Goal: Use online tool/utility: Utilize a website feature to perform a specific function

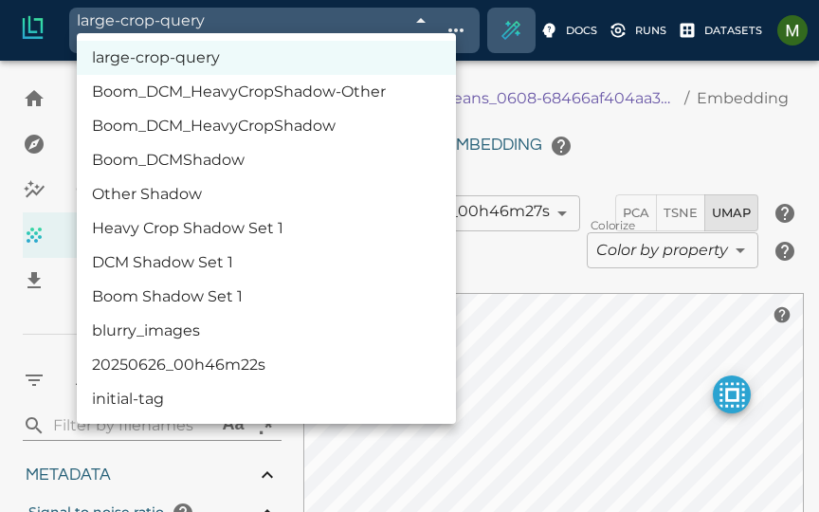
click at [308, 61] on body "large-crop-query 68c0e457de19f9d88f33aab5 Working with 548 / 548 of initially 1…" at bounding box center [409, 417] width 819 height 712
click at [238, 394] on li "initial-tag" at bounding box center [266, 399] width 379 height 34
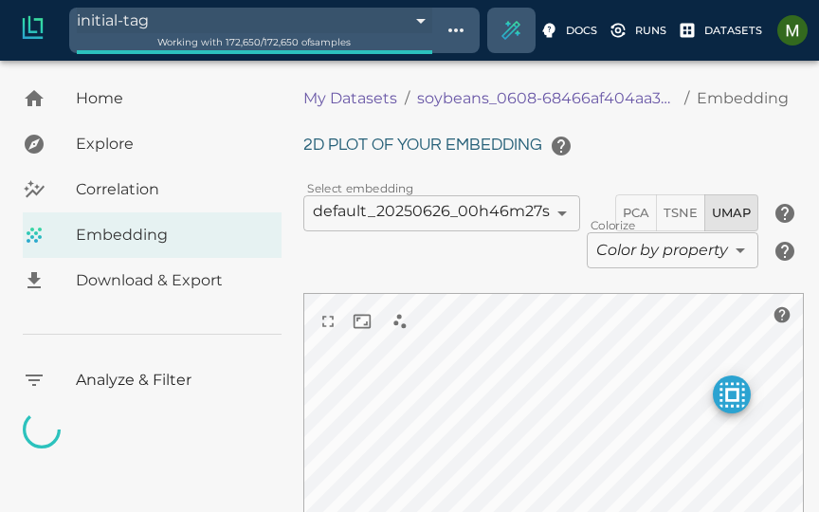
type input "685c985ee91ea18b8afc73b6"
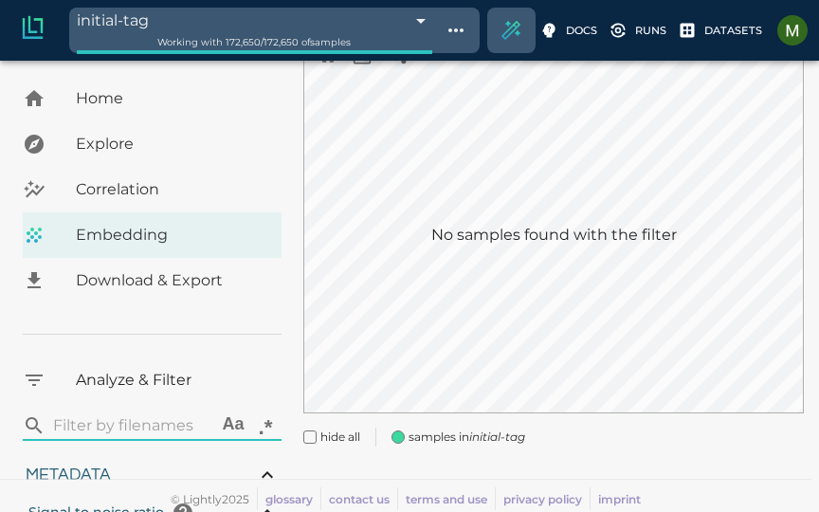
type input "1.01926637632285"
type input "13.4052663763228"
type input "4.98332834243774"
type input "90.2033283424377"
type input "1.01926637632285"
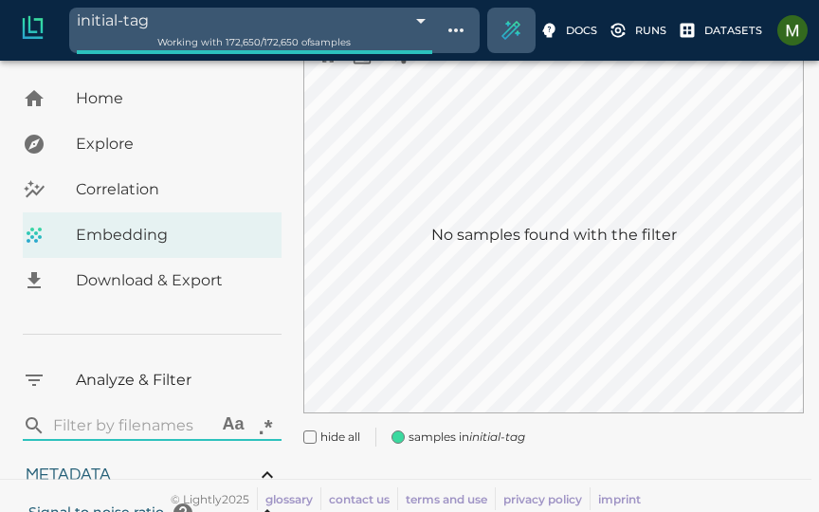
type input "13.4052663763228"
type input "4.98332834243774"
type input "90.2033283424377"
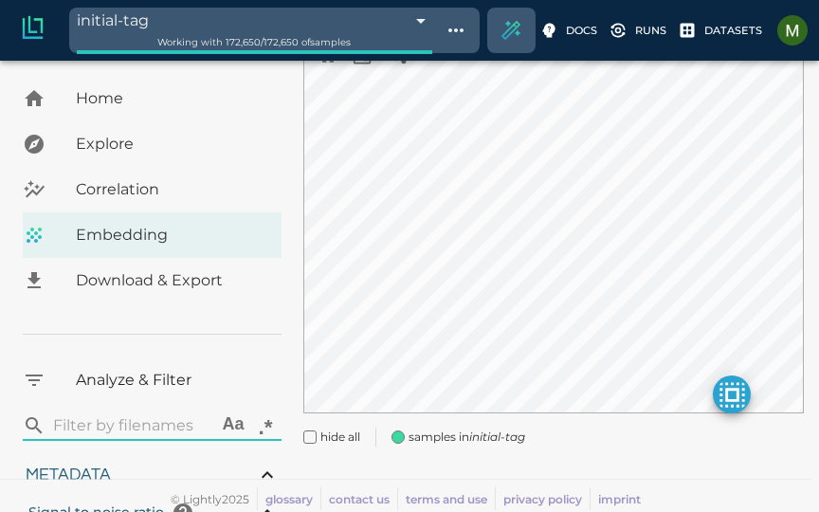
type input "1.01926637632285"
type input "13.4052663763228"
type input "4.98332834243774"
type input "90.2033283424377"
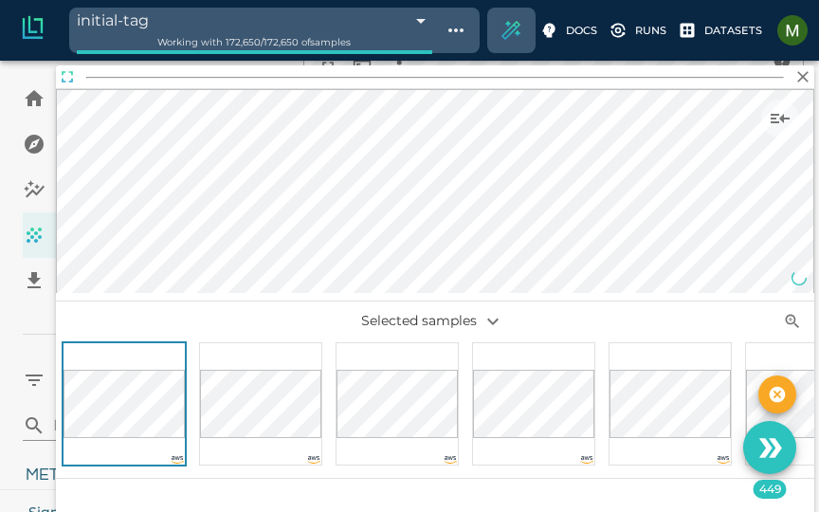
click at [61, 73] on icon "button" at bounding box center [67, 76] width 19 height 19
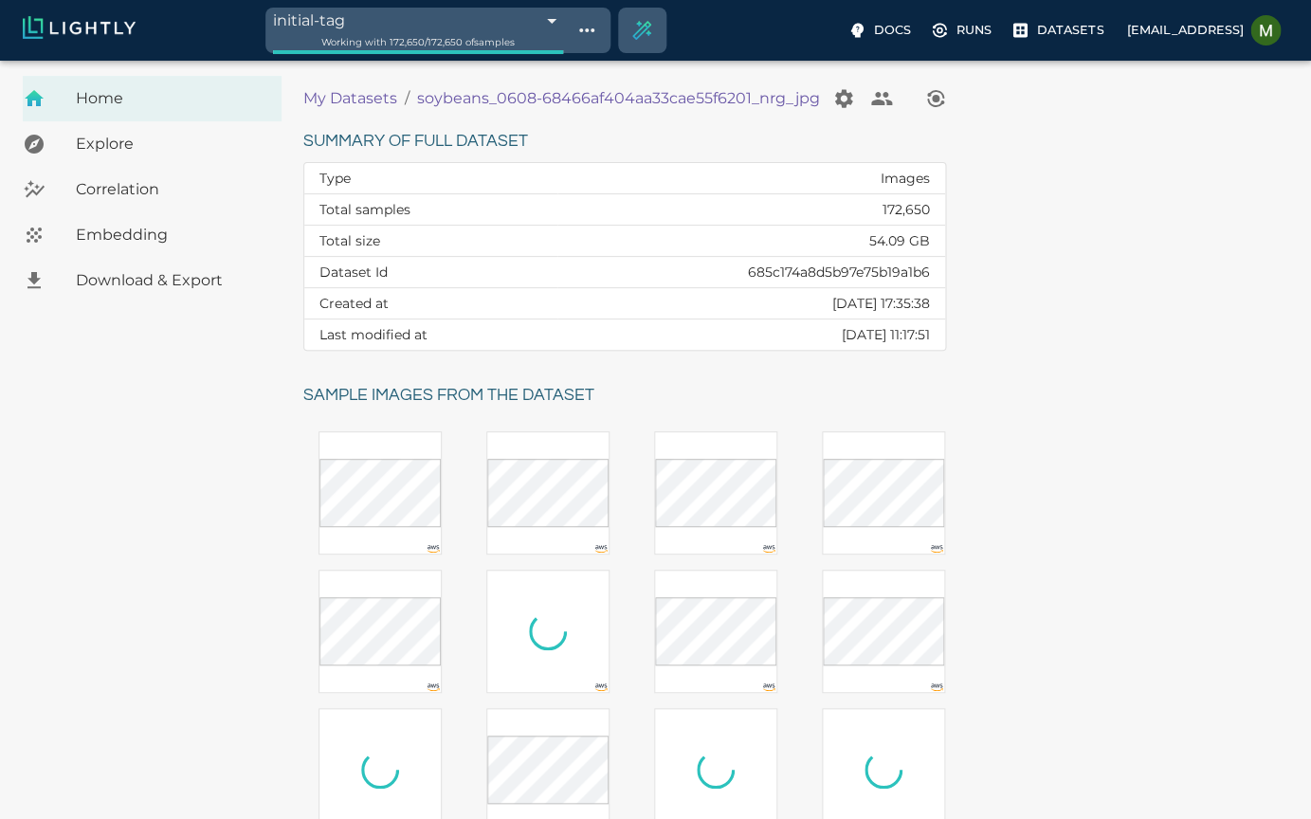
click at [133, 245] on span "Embedding" at bounding box center [171, 235] width 191 height 23
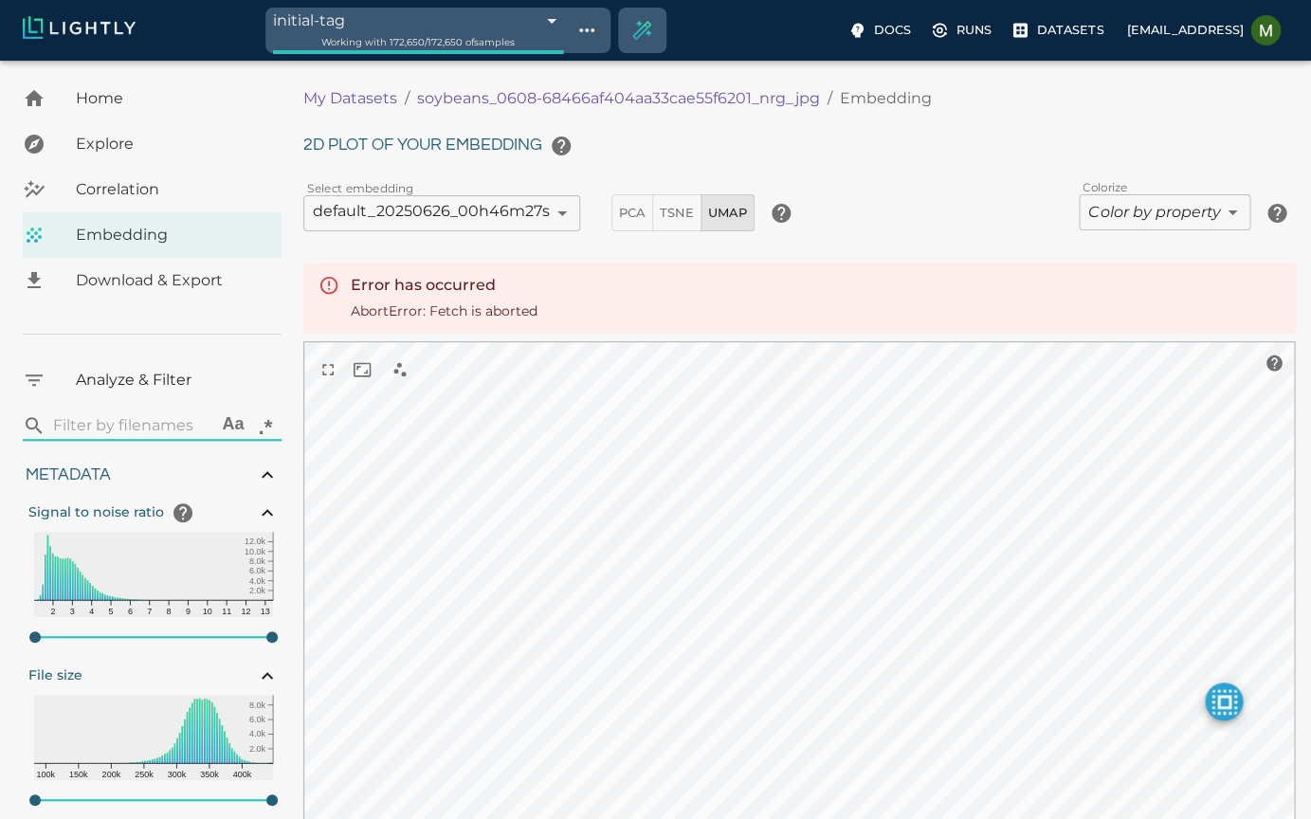
type input "1.01926637632285"
type input "13.4052663763228"
type input "4.98332834243774"
type input "90.2033283424377"
type input "1.01926637632285"
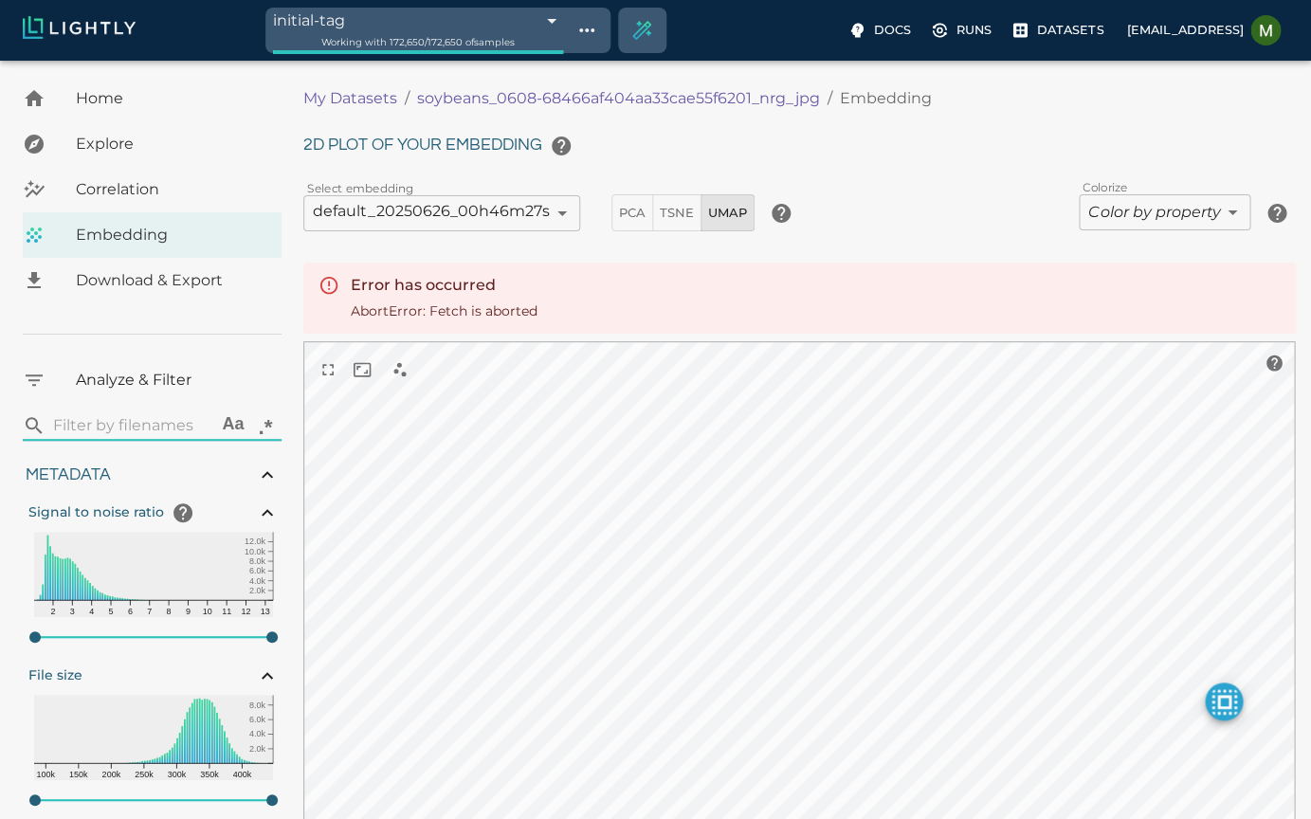
type input "13.4052663763228"
type input "4.98332834243774"
type input "90.2033283424377"
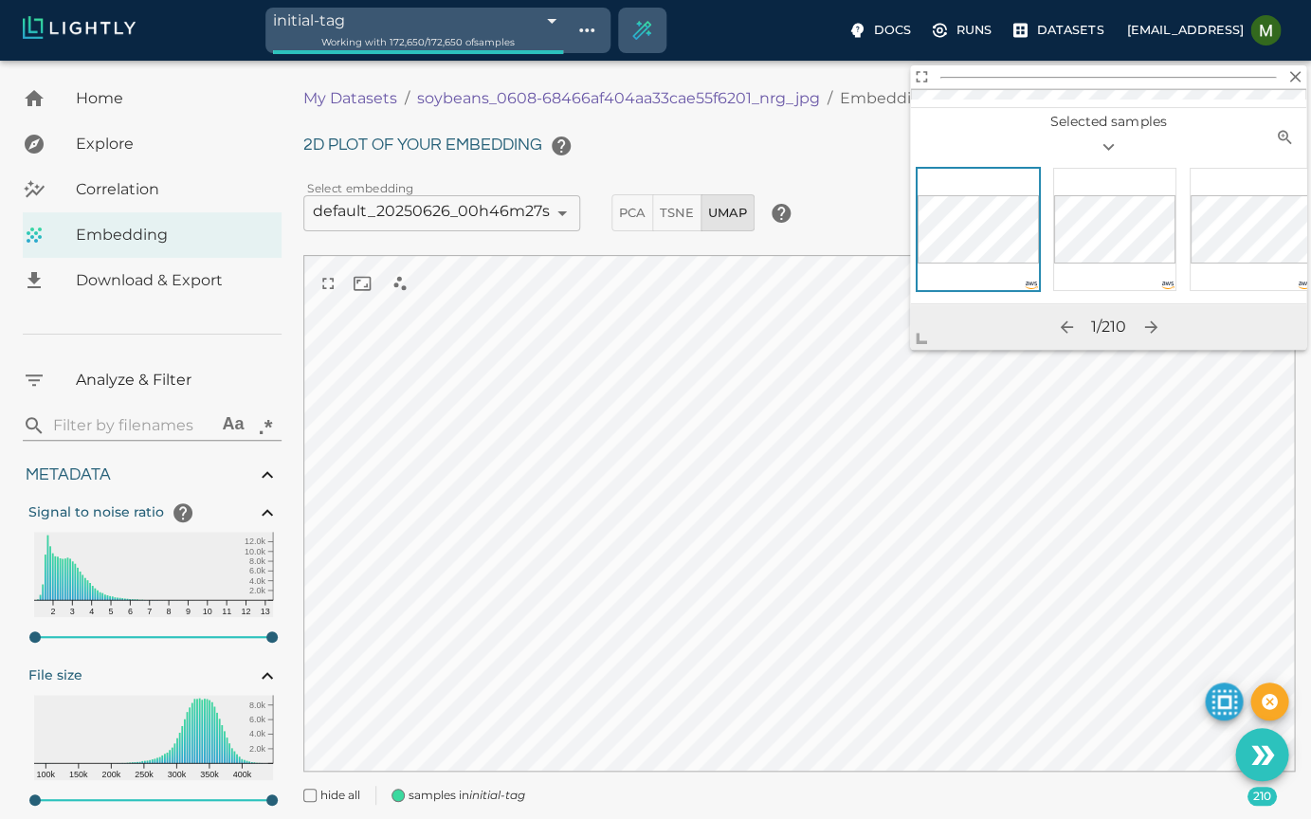
drag, startPoint x: 550, startPoint y: 622, endPoint x: 911, endPoint y: 318, distance: 472.4
click at [818, 318] on span at bounding box center [929, 331] width 38 height 38
click at [818, 511] on icon "Use the 210 selected samples as the basis for your new tag" at bounding box center [1262, 755] width 33 height 33
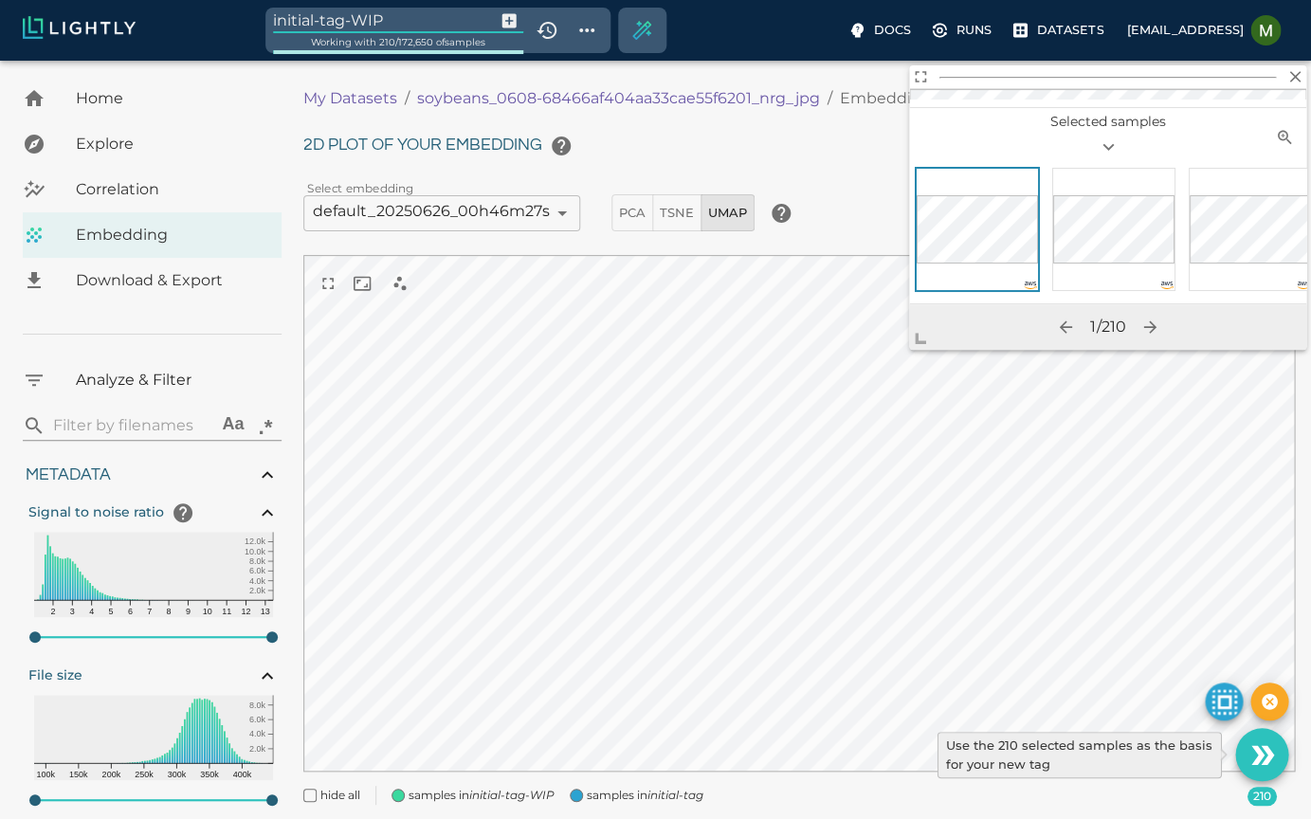
type input "1.01926637632285"
type input "13.4052663763228"
type input "4.98332834243774"
type input "90.2033283424377"
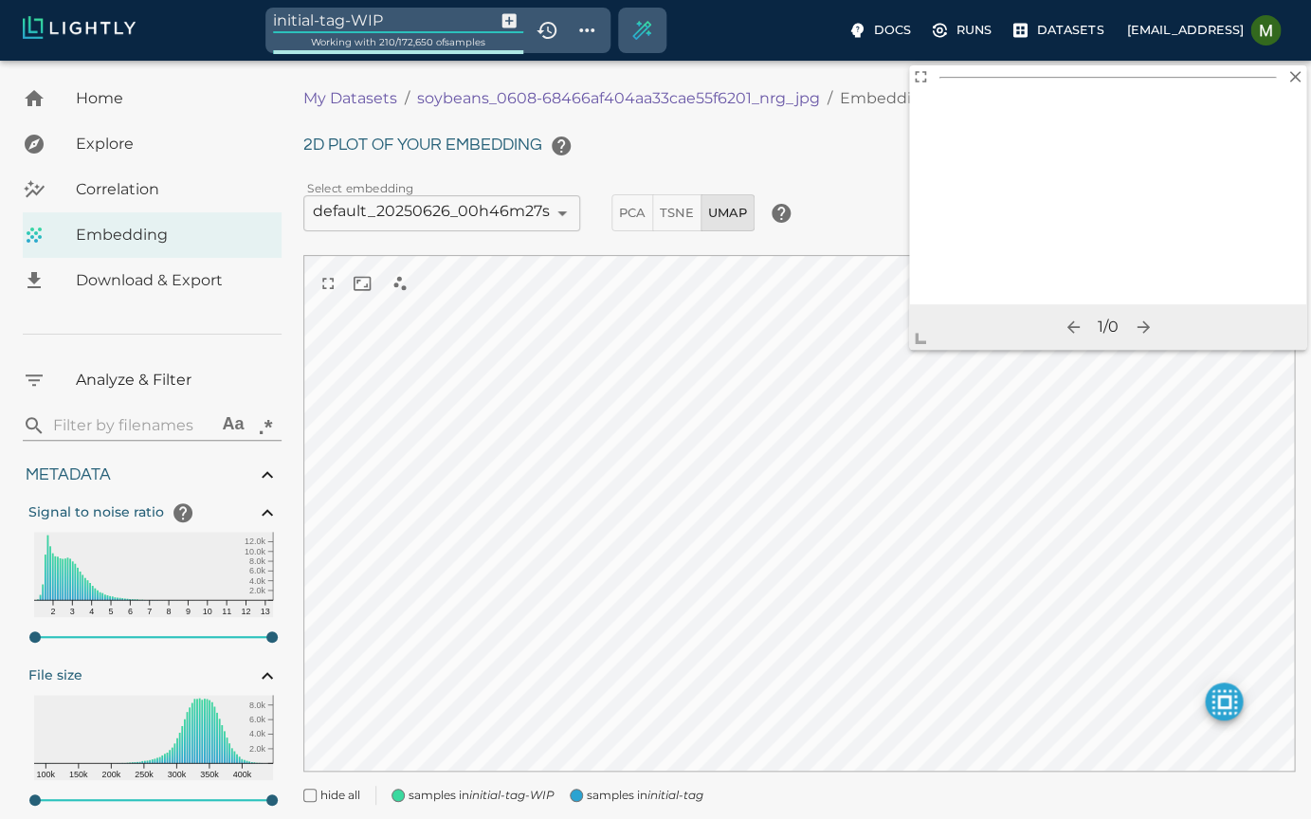
type input "1.01926637632285"
type input "13.4052663763228"
type input "4.98332834243774"
type input "90.2033283424377"
type input "1.01926637632285"
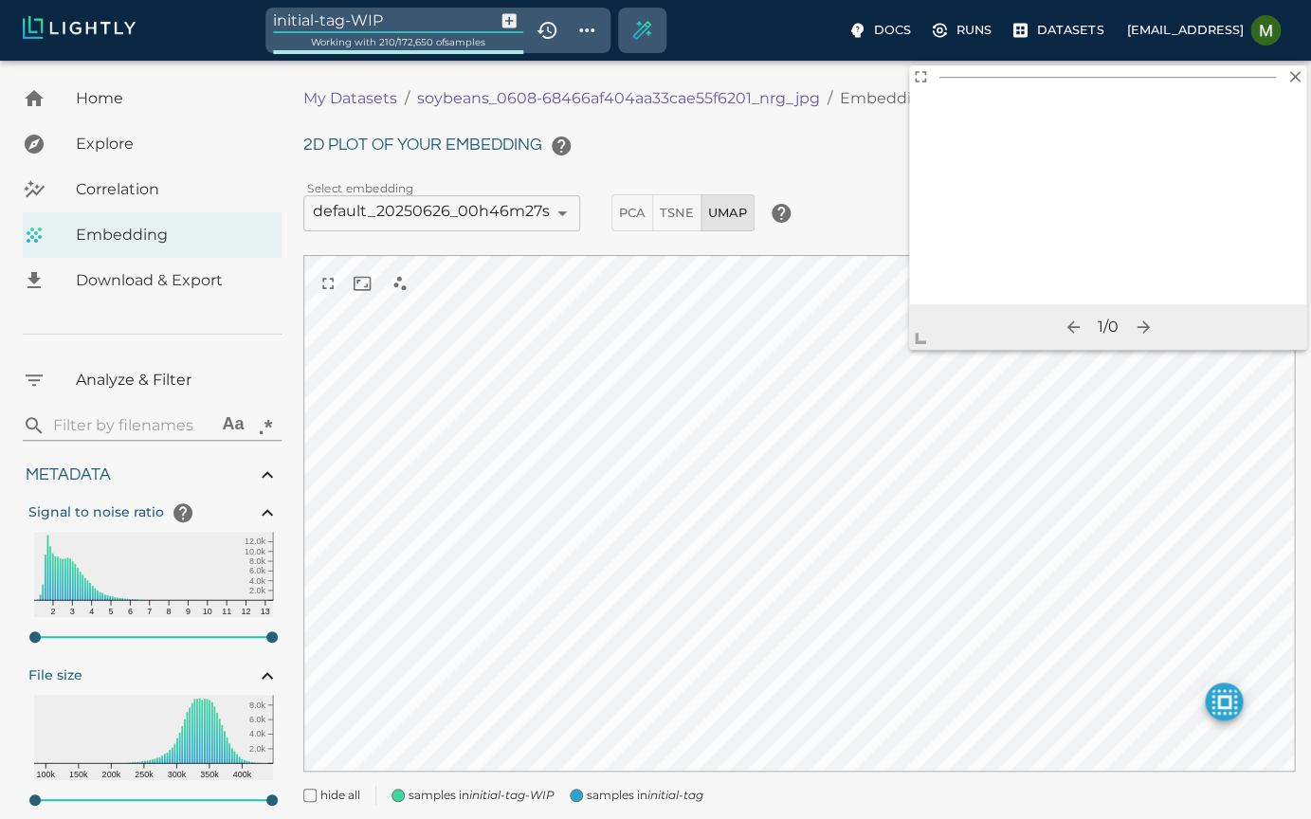
type input "13.4052663763228"
type input "4.98332834243774"
type input "90.2033283424377"
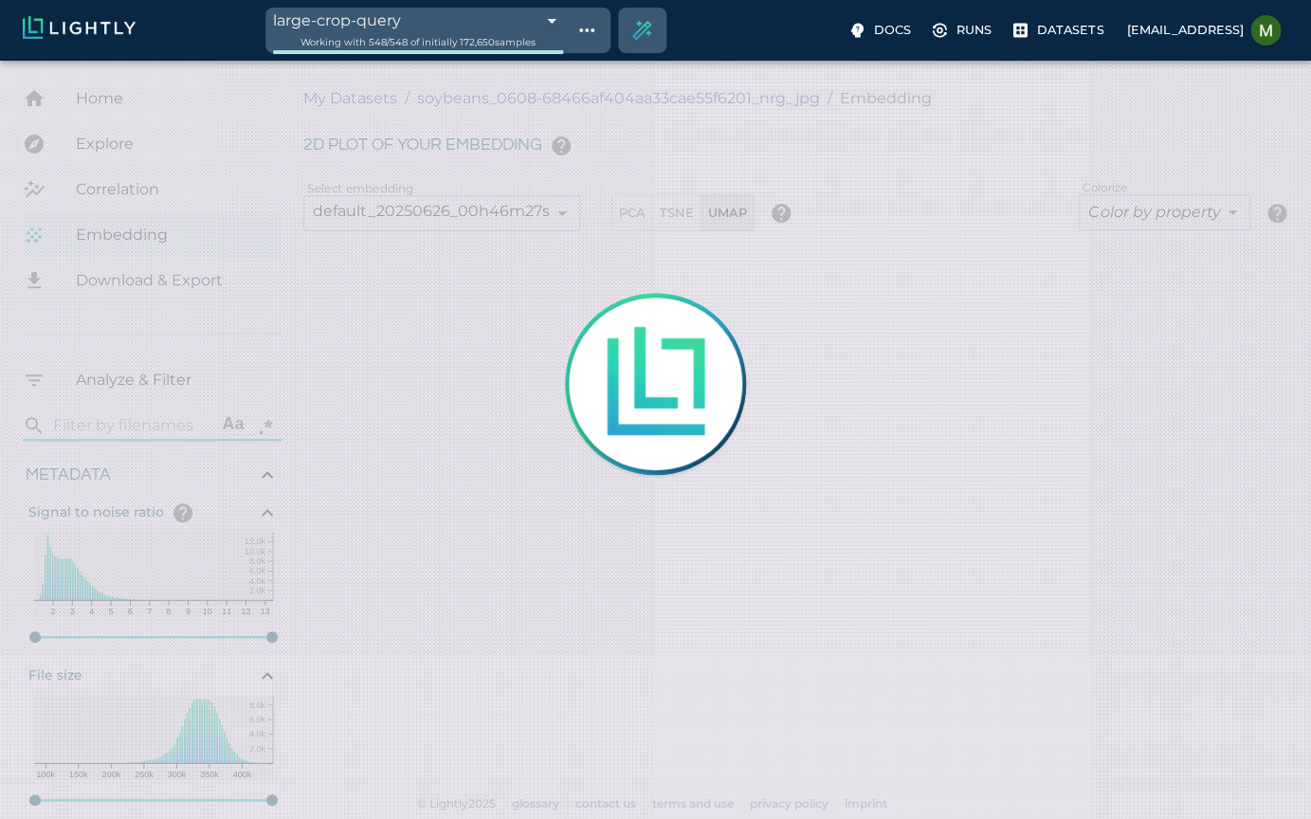
type input "1.01926637632285"
type input "13.4052663763228"
type input "4.98332834243774"
type input "90.2033283424377"
type input "1.01926637632285"
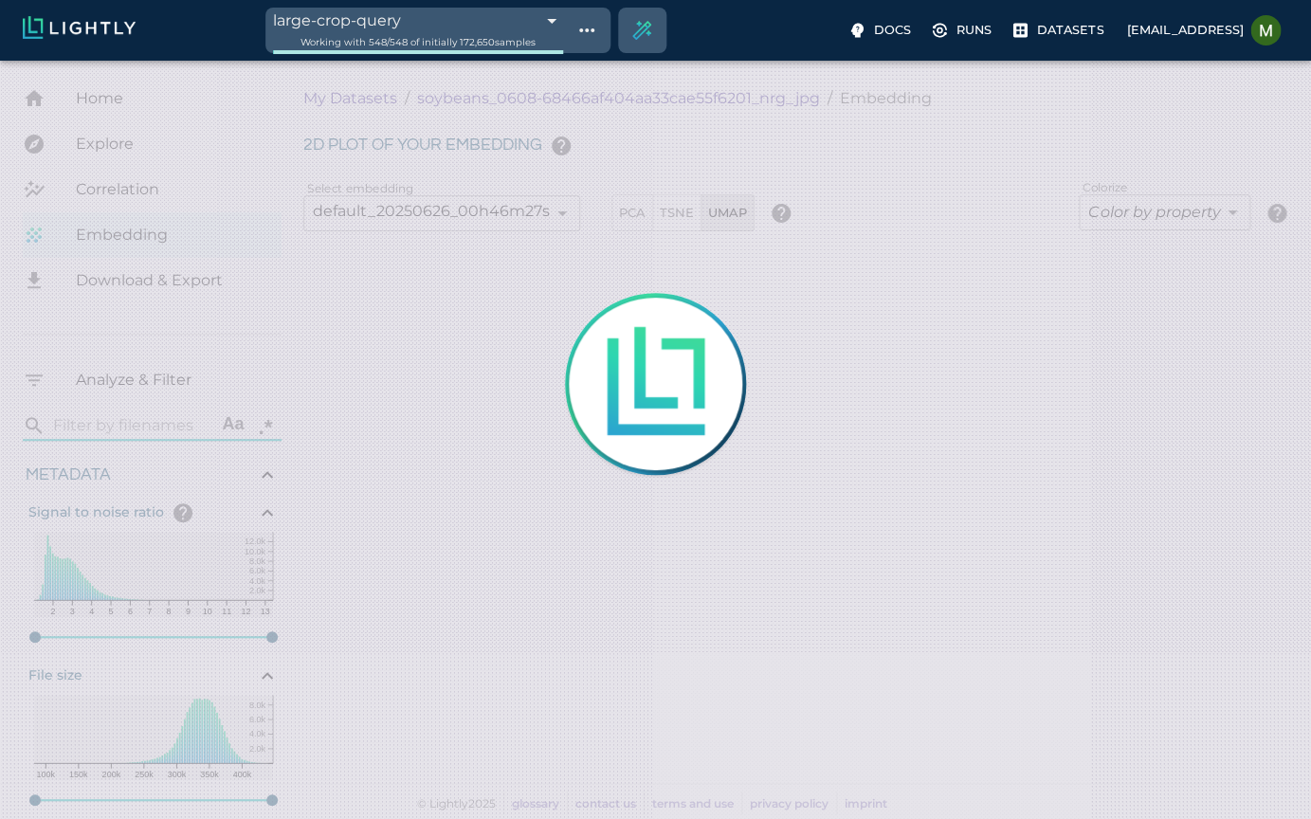
type input "13.4052663763228"
type input "4.98332834243774"
type input "90.2033283424377"
type input "1.01926637632285"
type input "13.4052663763228"
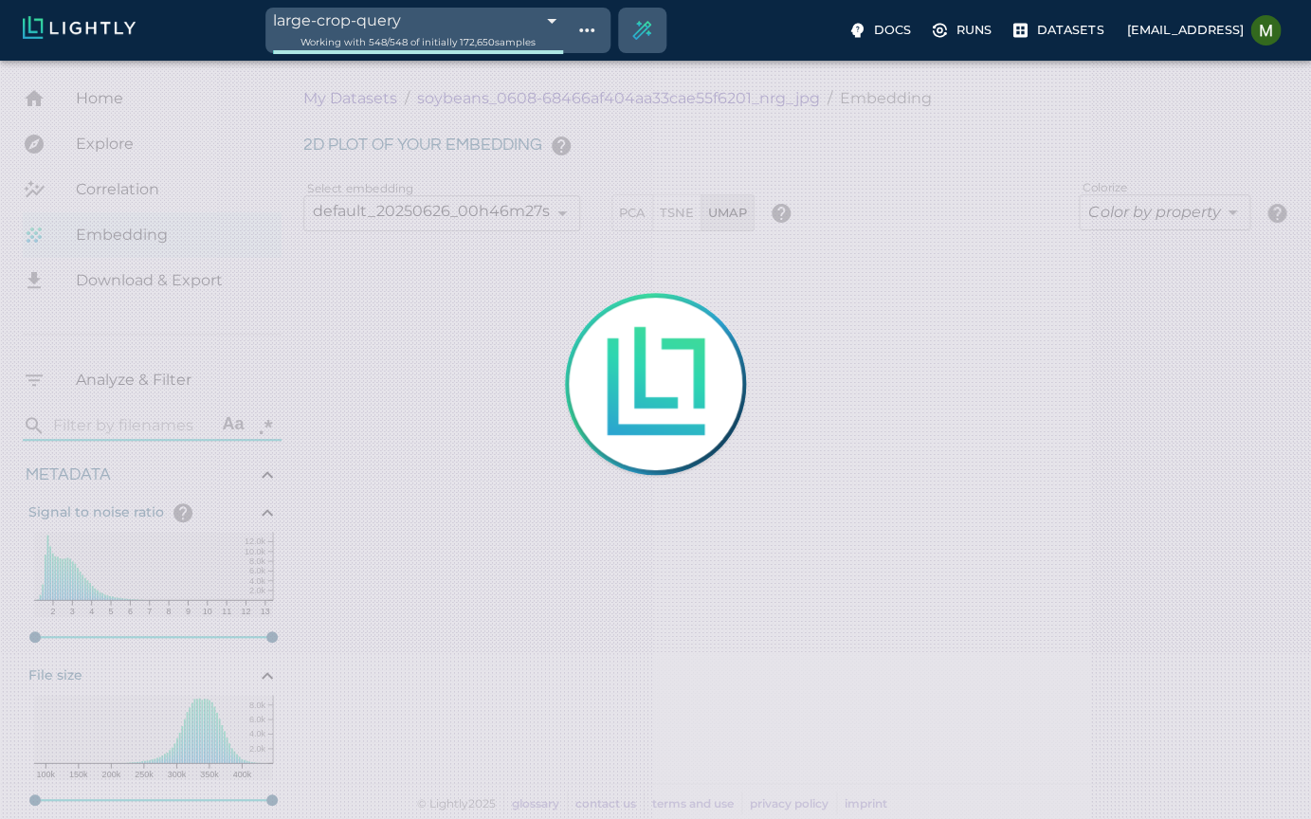
type input "4.98332834243774"
type input "90.2033283424377"
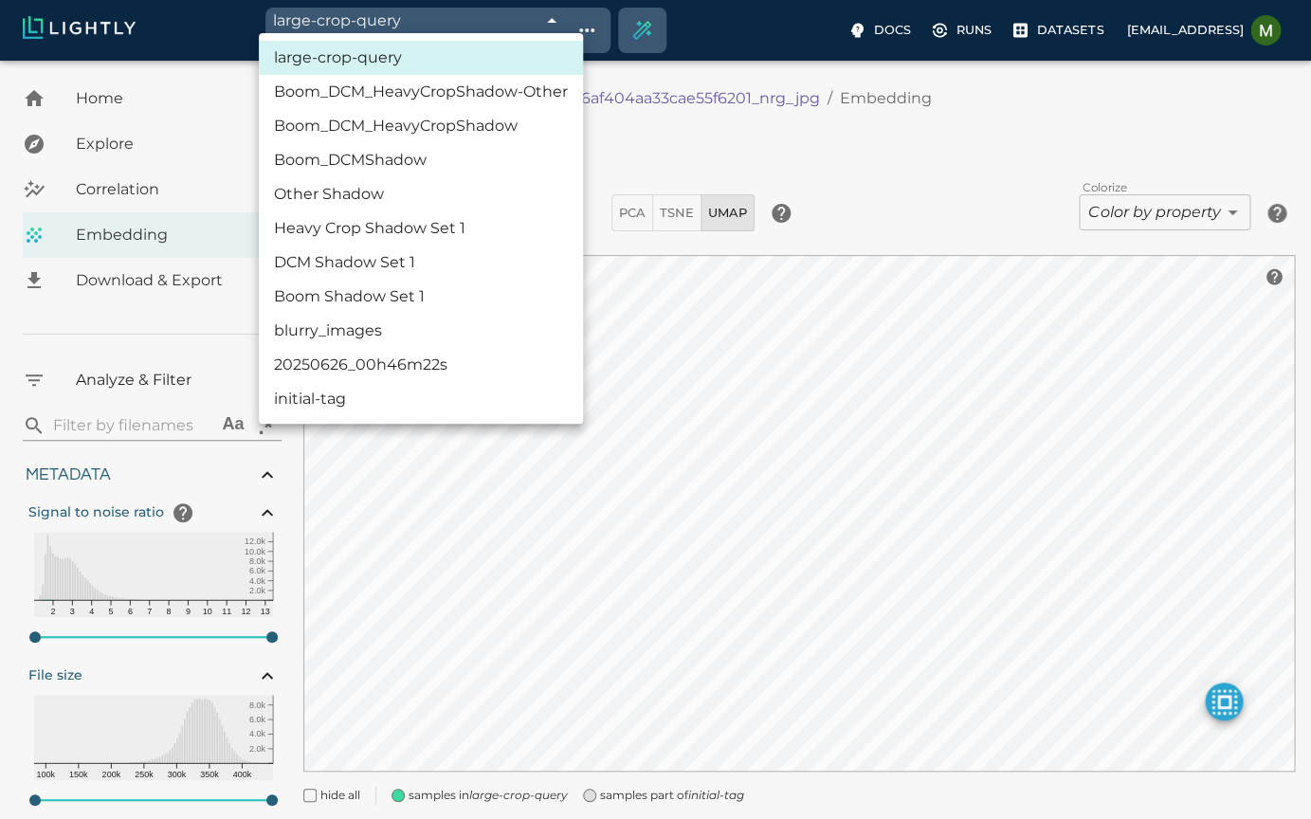
click at [413, 61] on body "large-crop-query 68c0e457de19f9d88f33aab5 Working with 548 / 548 of initially 1…" at bounding box center [655, 467] width 1311 height 813
click at [375, 404] on li "initial-tag" at bounding box center [421, 399] width 324 height 34
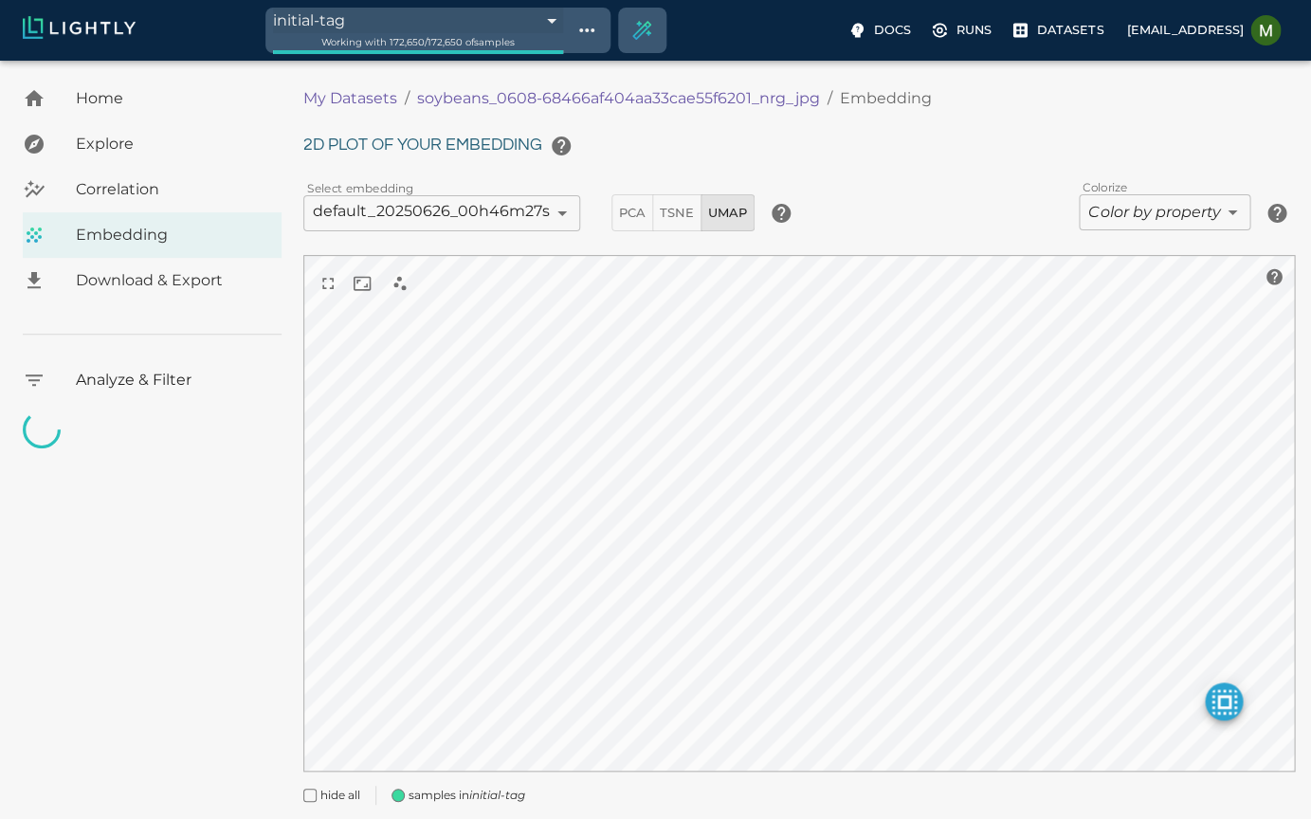
type input "685c985ee91ea18b8afc73b6"
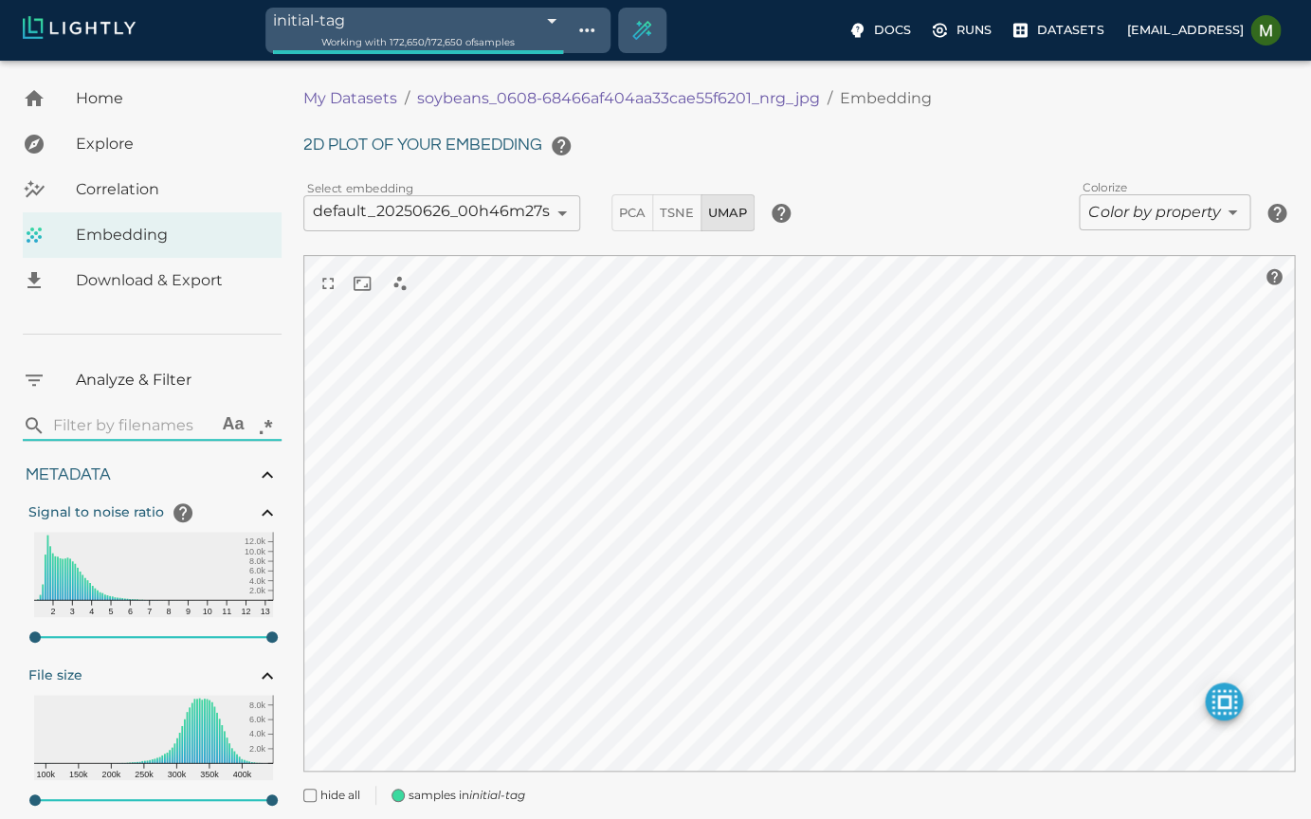
type input "1.01926637632285"
type input "13.4052663763228"
type input "4.98332834243774"
type input "90.2033283424377"
type input "1.01926637632285"
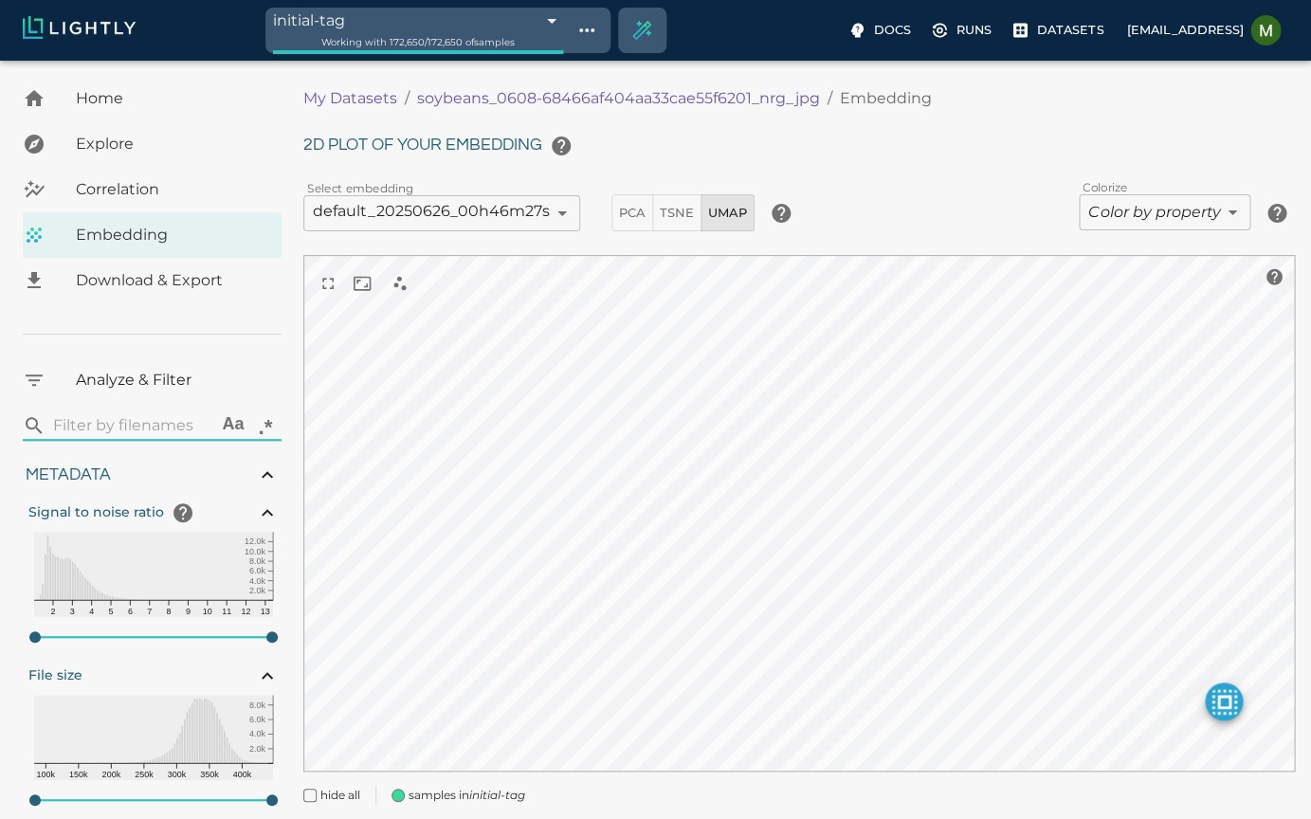
type input "13.4052663763228"
type input "4.98332834243774"
type input "90.2033283424377"
type input "1.01926637632285"
type input "13.4052663763228"
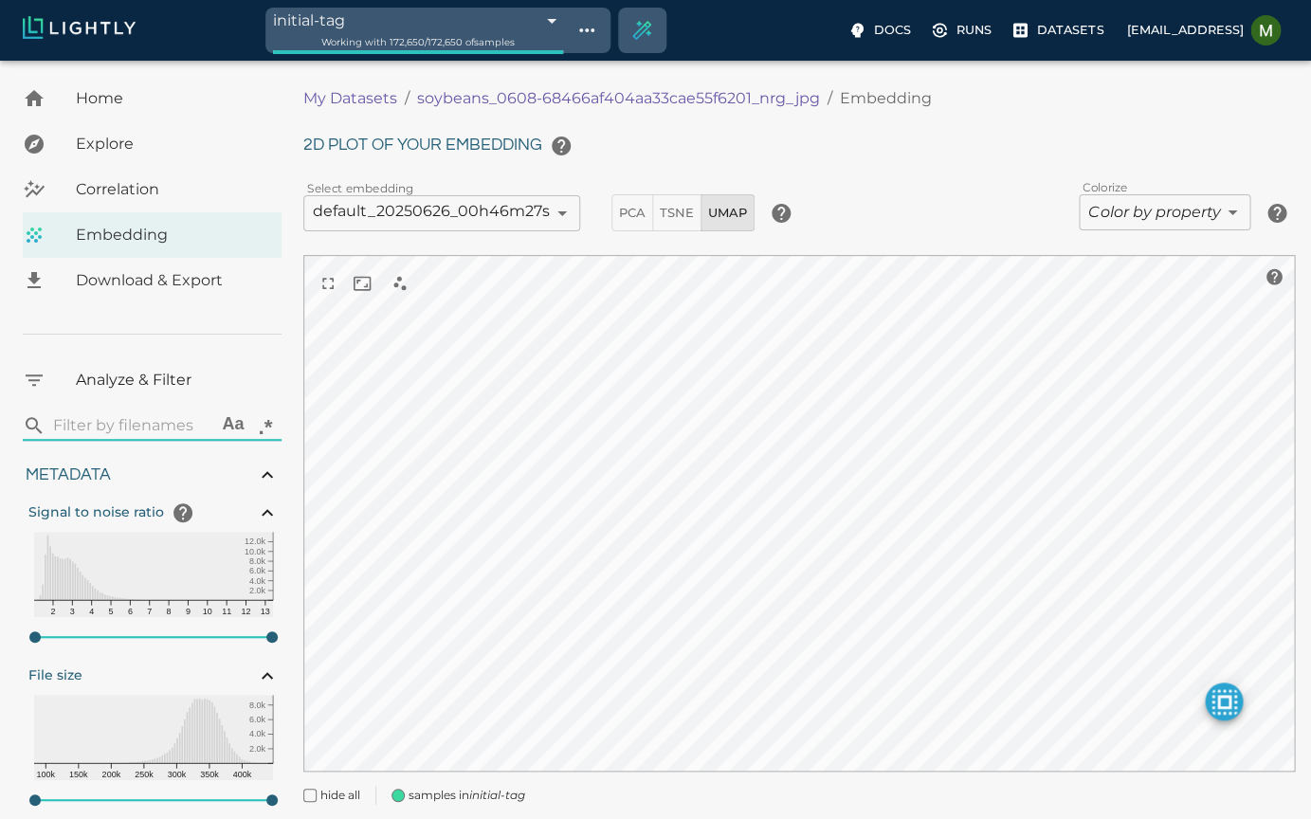
type input "4.98332834243774"
type input "90.2033283424377"
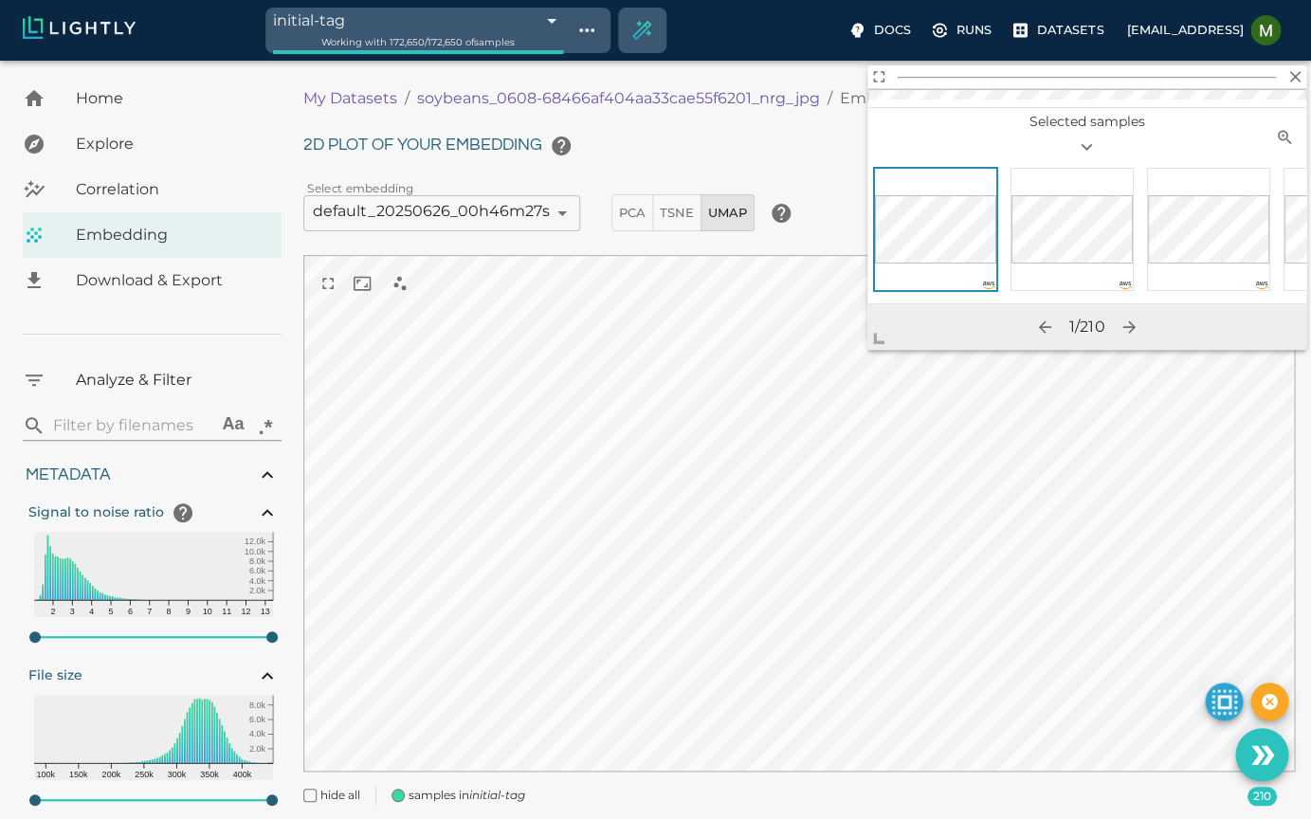
drag, startPoint x: 557, startPoint y: 620, endPoint x: 876, endPoint y: 330, distance: 431.6
click at [876, 330] on span at bounding box center [887, 331] width 38 height 38
